Goal: Register for event/course

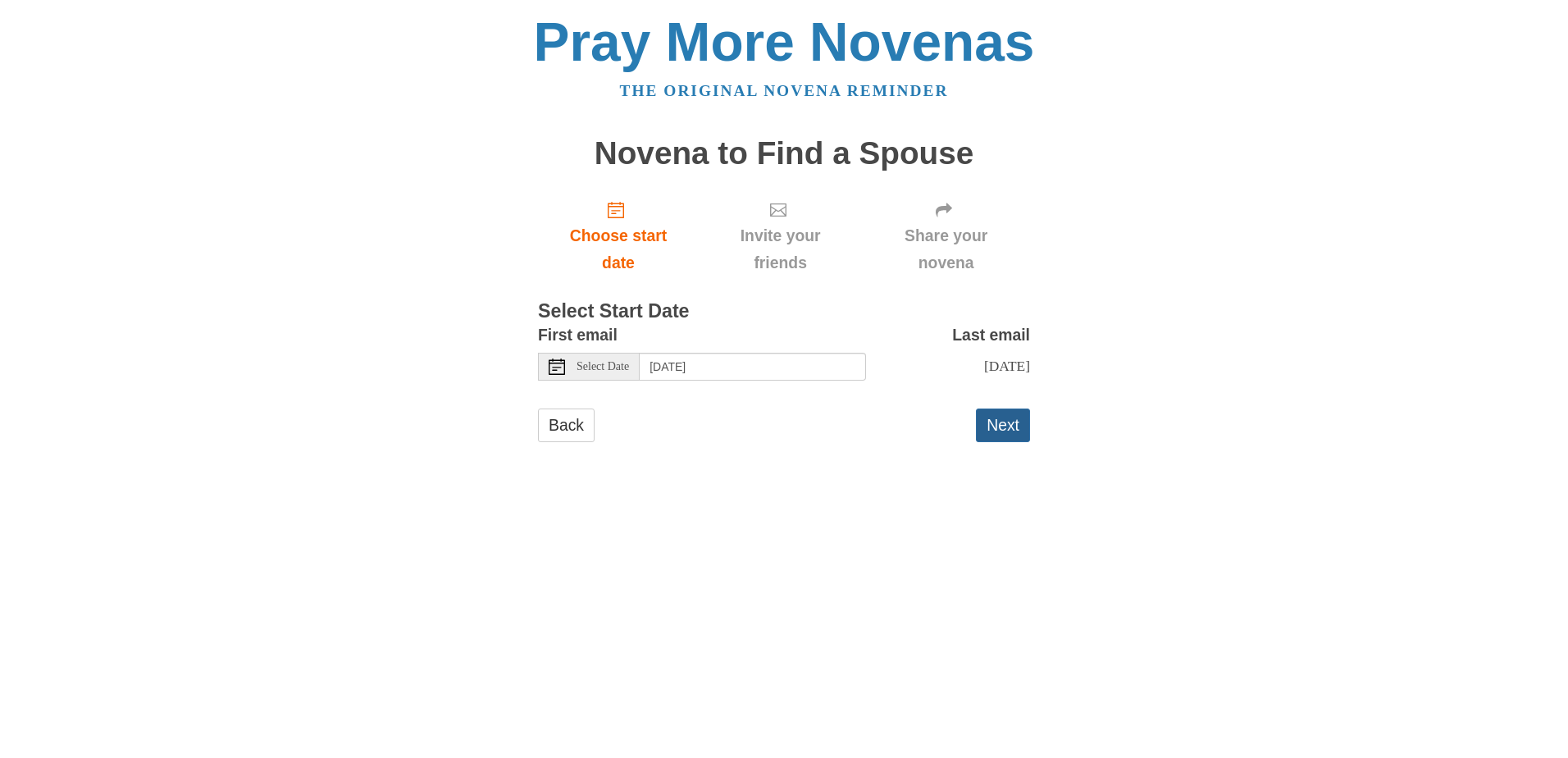
click at [999, 422] on button "Next" at bounding box center [1002, 425] width 54 height 34
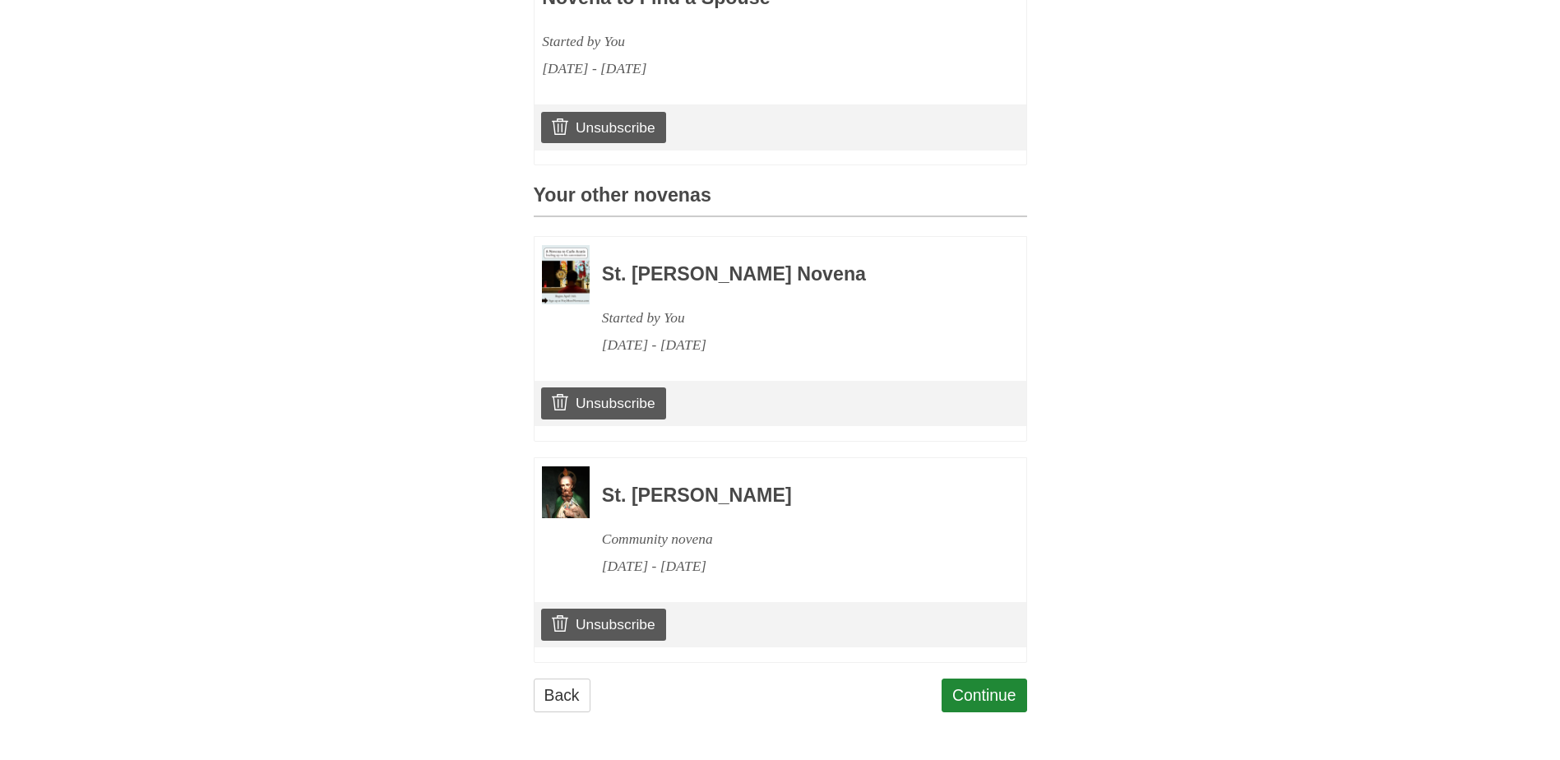
scroll to position [576, 0]
click at [983, 704] on link "Continue" at bounding box center [984, 695] width 86 height 34
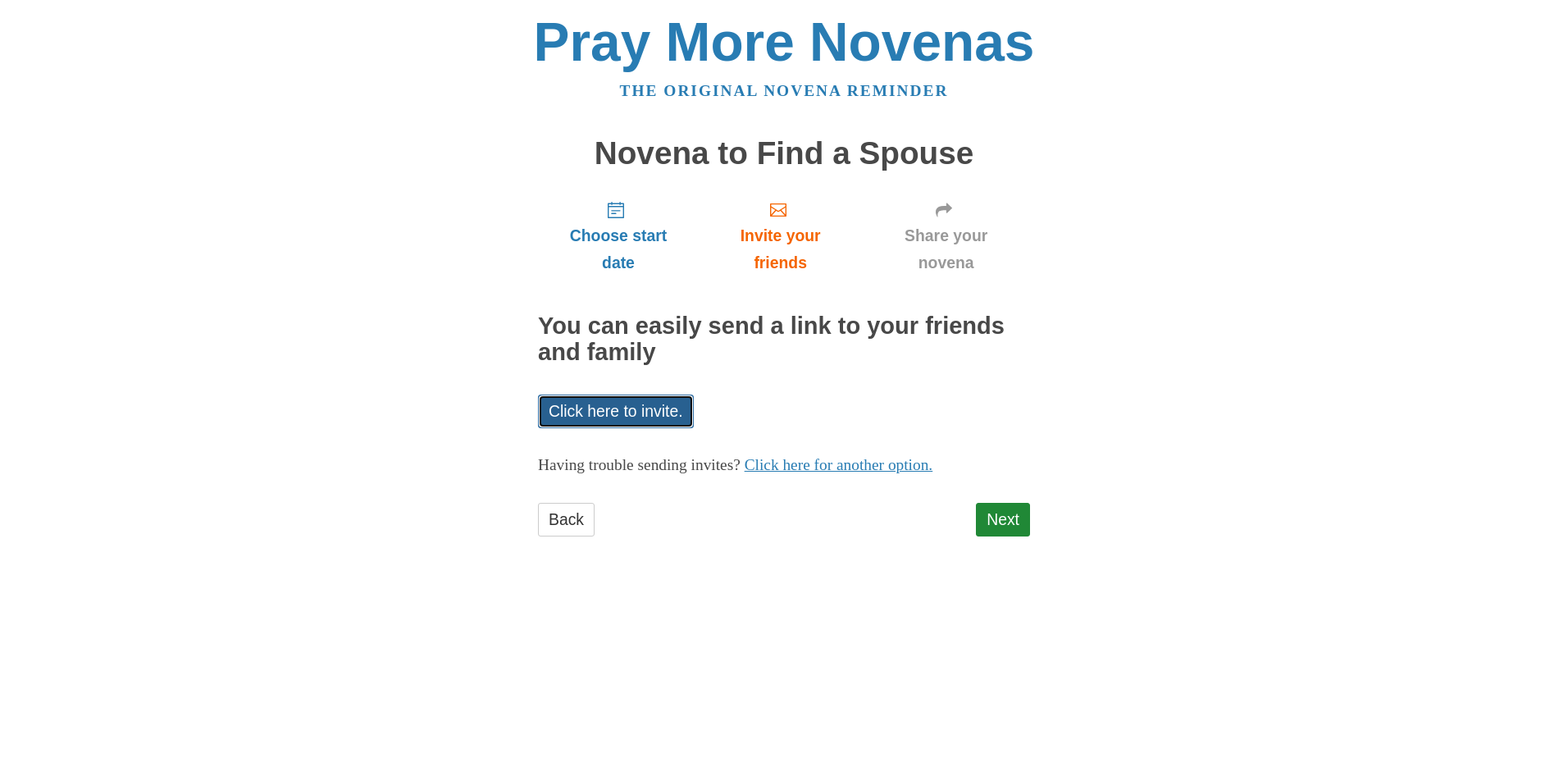
click at [644, 414] on link "Click here to invite." at bounding box center [615, 411] width 156 height 34
